Goal: Find specific page/section: Find specific page/section

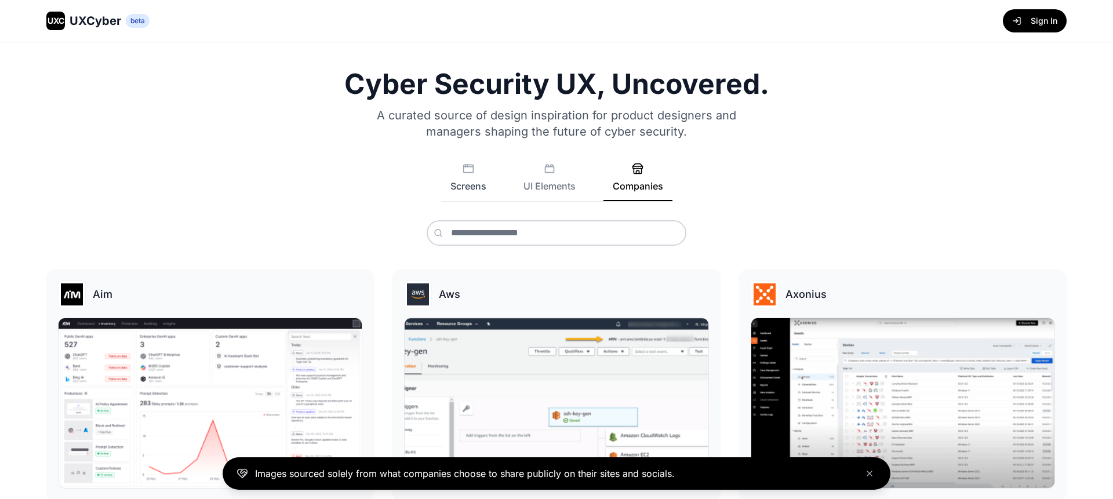
click at [465, 180] on button "Screens" at bounding box center [468, 182] width 54 height 38
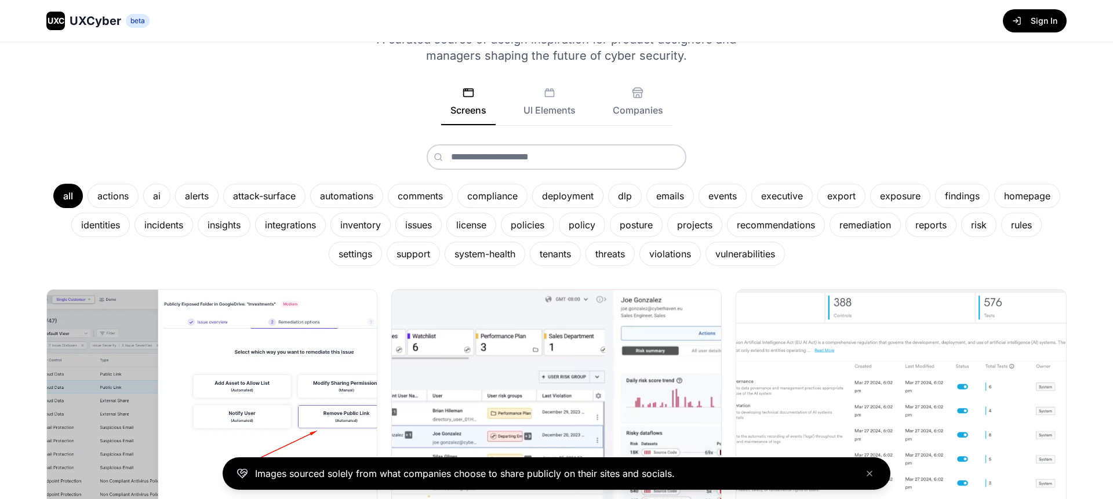
scroll to position [73, 0]
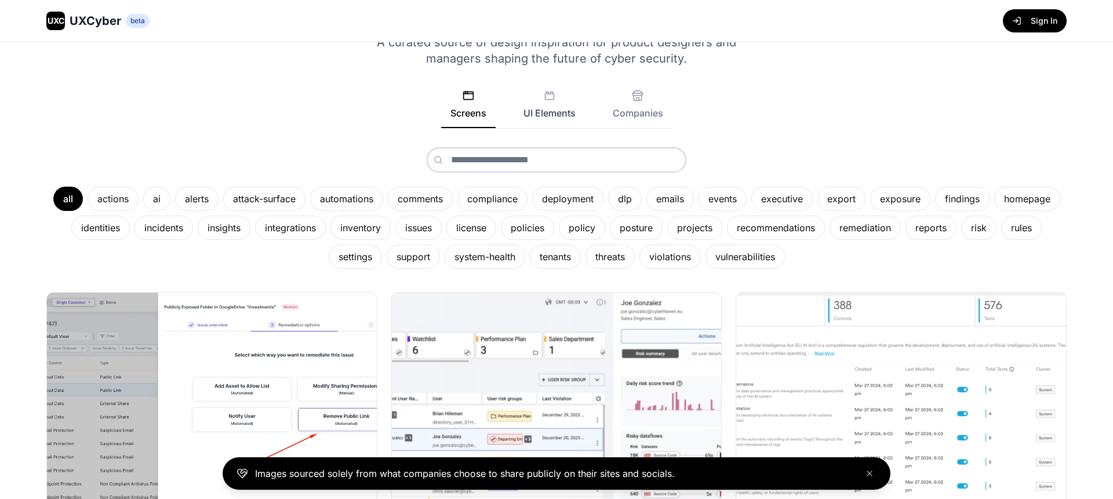
click at [552, 112] on button "UI Elements" at bounding box center [549, 109] width 71 height 38
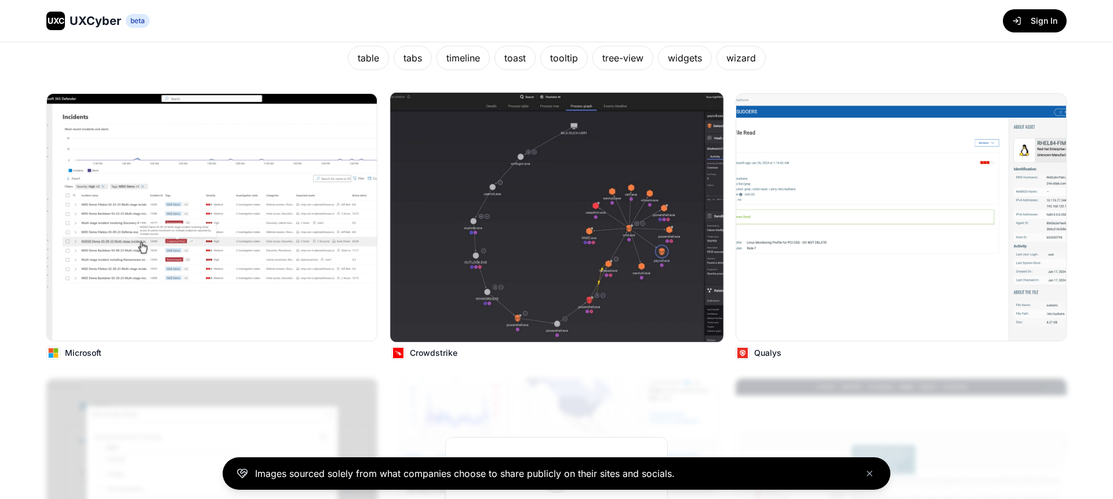
scroll to position [261, 0]
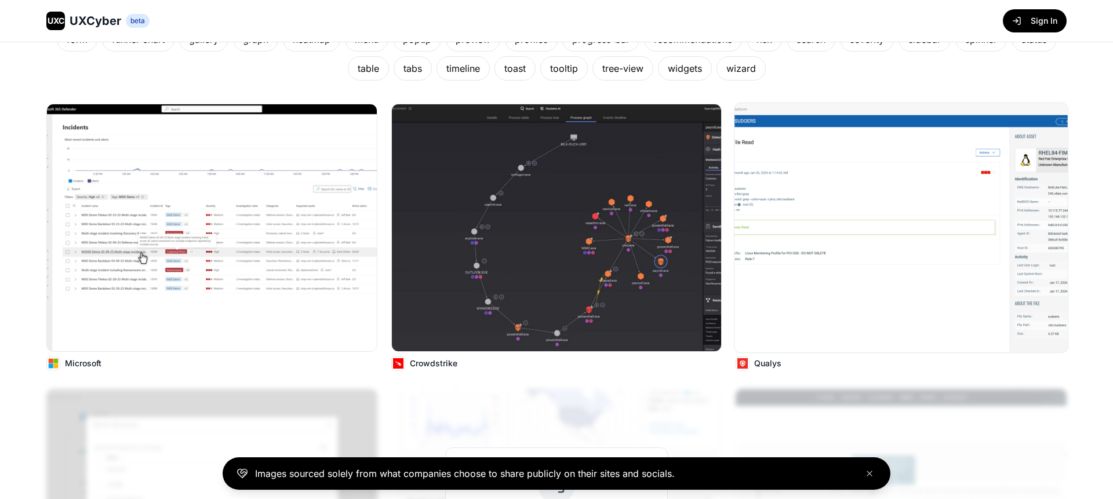
click at [884, 155] on img at bounding box center [900, 227] width 333 height 249
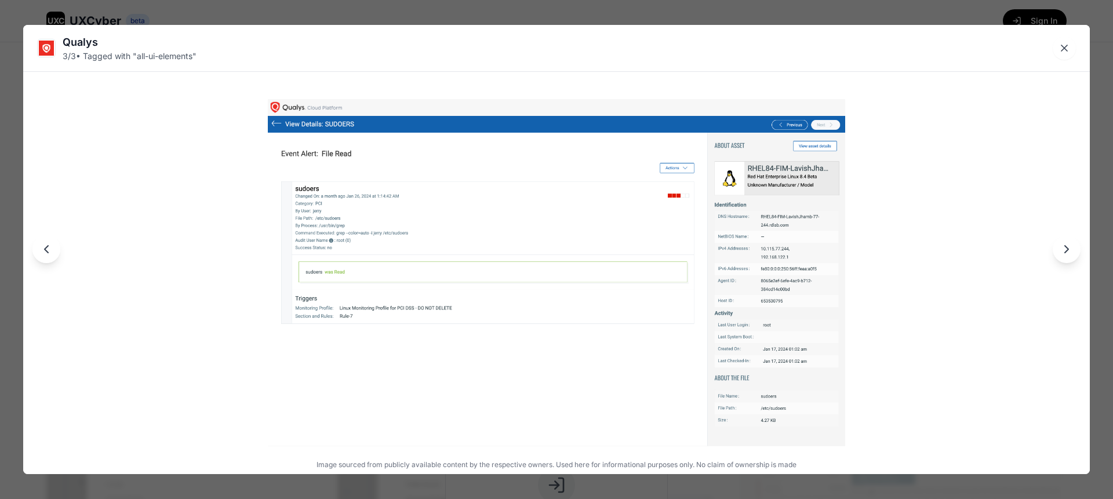
click at [1068, 248] on icon "Next image" at bounding box center [1067, 249] width 14 height 14
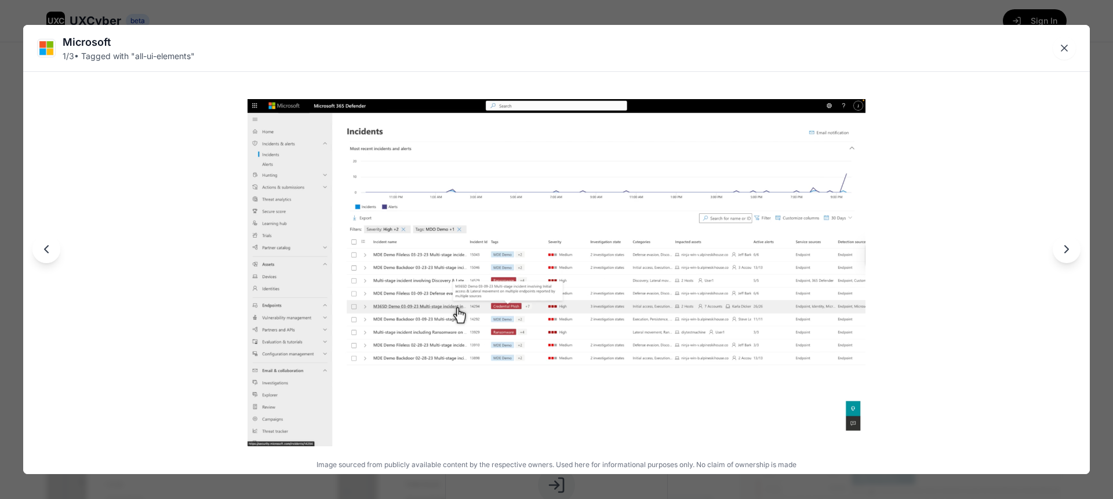
click at [1067, 247] on icon "Next image" at bounding box center [1067, 249] width 14 height 14
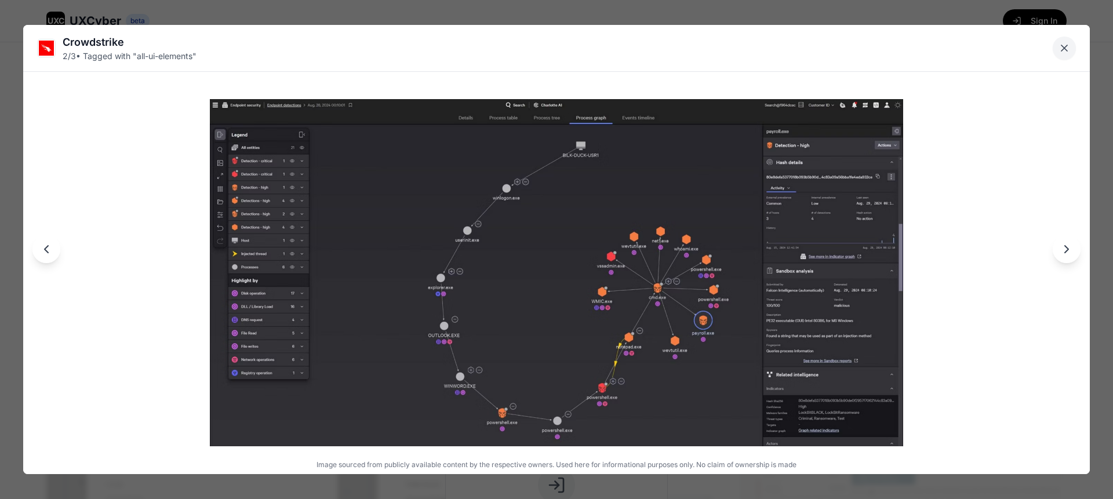
click at [1067, 49] on icon "Close lightbox" at bounding box center [1064, 48] width 12 height 12
